Goal: Check status: Check status

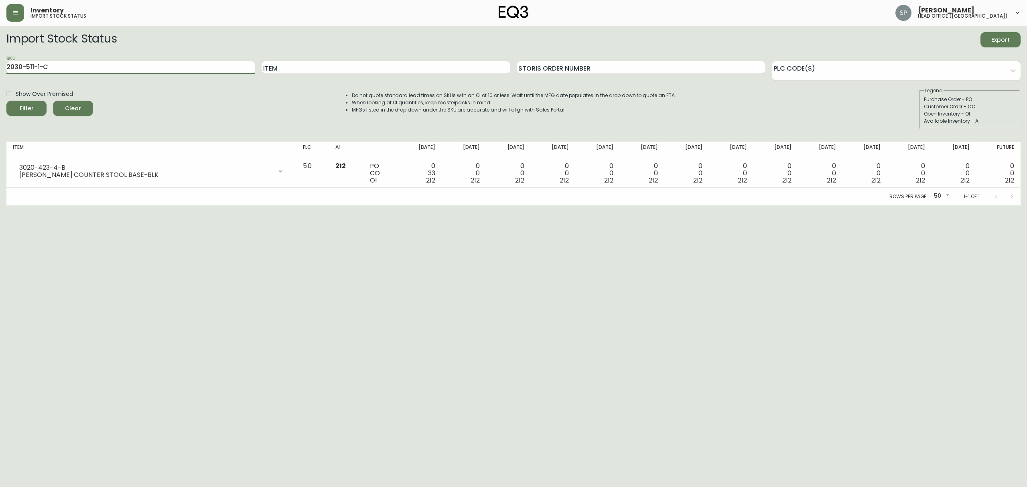
click at [6, 101] on button "Filter" at bounding box center [26, 108] width 40 height 15
drag, startPoint x: 81, startPoint y: 69, endPoint x: 0, endPoint y: 71, distance: 80.6
click at [0, 71] on main "Import Stock Status Export SKU 2030-511-1-C Item Storis Order Number PLC Code(s…" at bounding box center [513, 116] width 1027 height 180
paste input "04-1-B"
click at [6, 101] on button "Filter" at bounding box center [26, 108] width 40 height 15
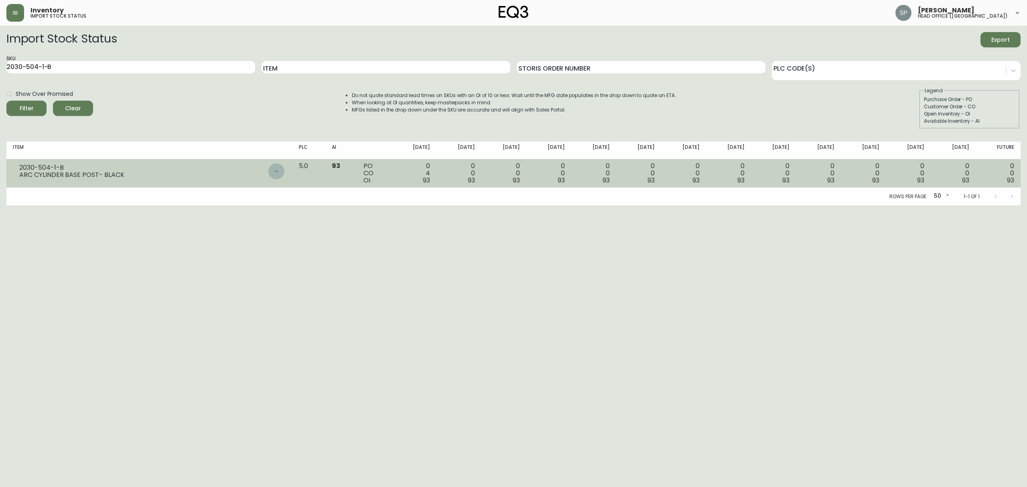
click at [280, 173] on icon at bounding box center [276, 171] width 6 height 6
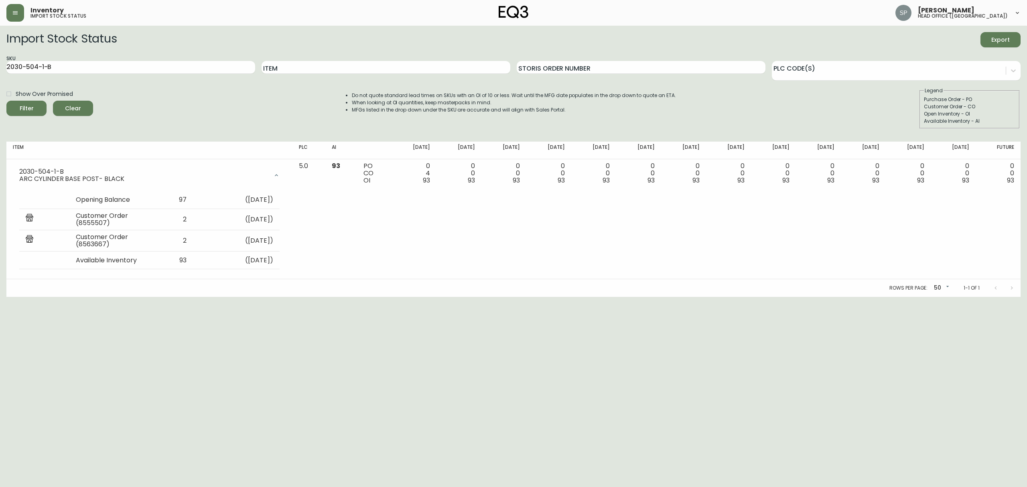
drag, startPoint x: 92, startPoint y: 67, endPoint x: 0, endPoint y: 70, distance: 91.9
click at [0, 70] on main "Import Stock Status Export SKU 2030-504-1-B Item Storis Order Number PLC Code(s…" at bounding box center [513, 161] width 1027 height 271
paste input "7-4-A"
type input "2030-507-4-A"
click at [6, 101] on button "Filter" at bounding box center [26, 108] width 40 height 15
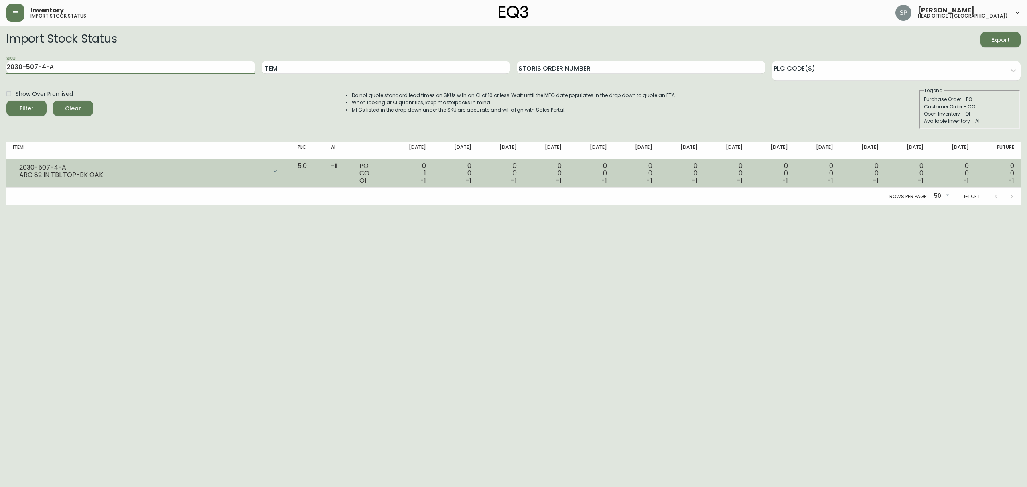
click at [283, 172] on div at bounding box center [275, 171] width 16 height 16
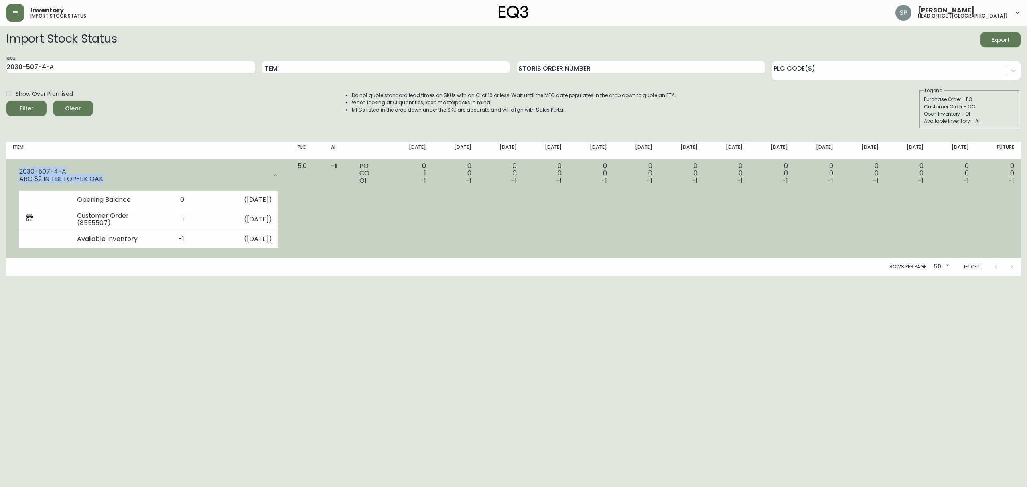
drag, startPoint x: 108, startPoint y: 178, endPoint x: 15, endPoint y: 170, distance: 93.8
click at [15, 170] on div "2030-507-4-A ARC 82 IN TBL TOP-BK OAK" at bounding box center [149, 175] width 272 height 26
